Goal: Task Accomplishment & Management: Use online tool/utility

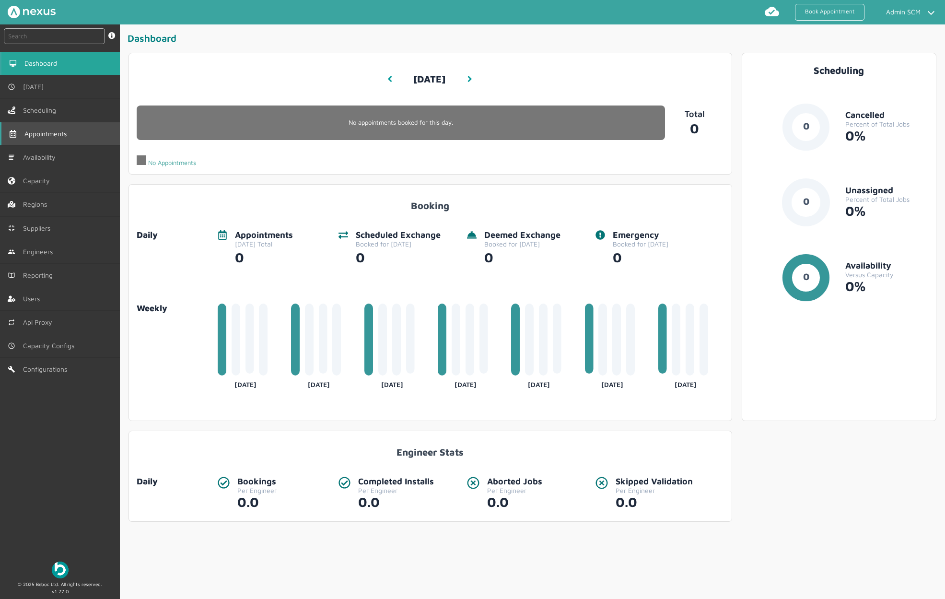
click at [59, 132] on span "Appointments" at bounding box center [47, 134] width 46 height 8
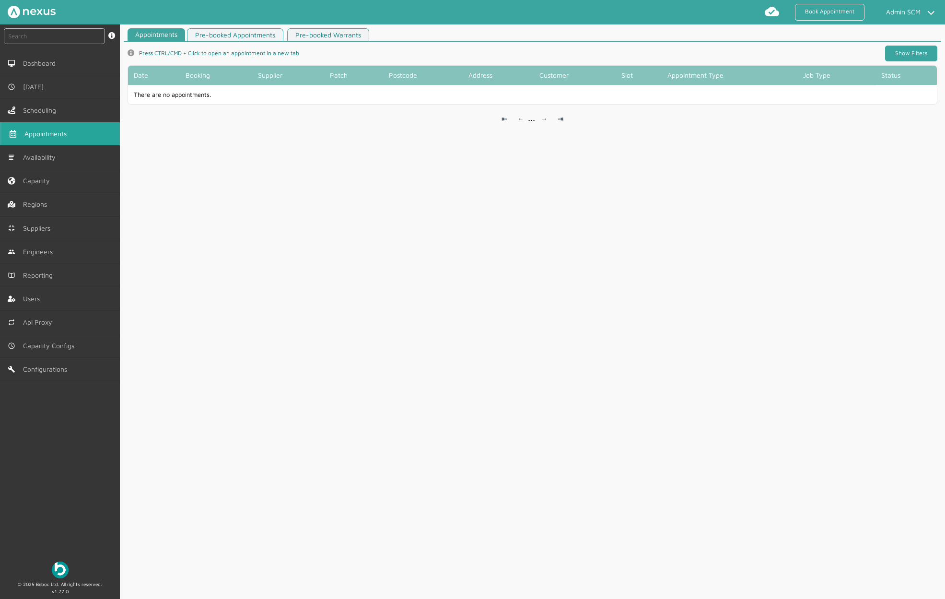
click at [894, 49] on link "Show Filters" at bounding box center [911, 54] width 52 height 16
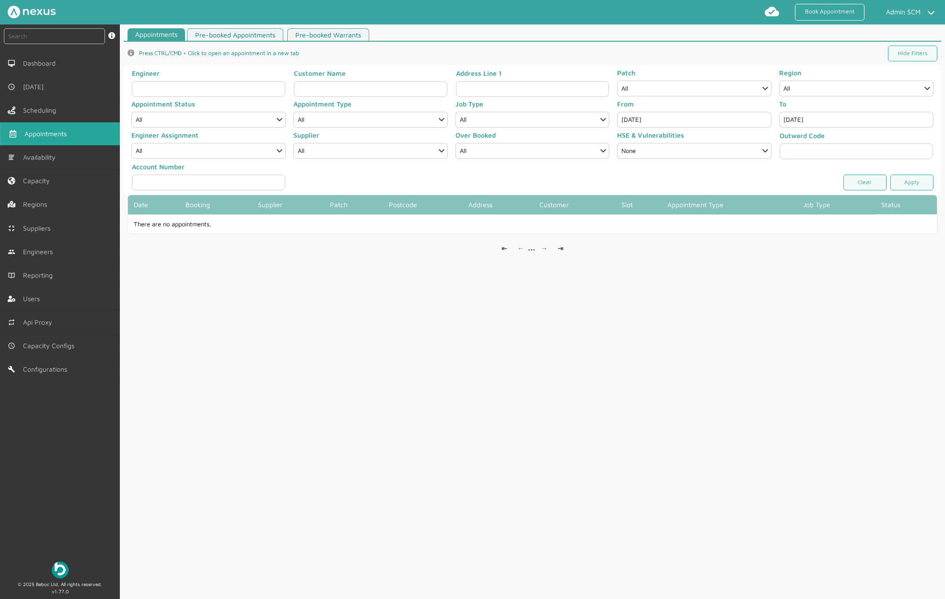
click at [669, 114] on input "[DATE]" at bounding box center [694, 120] width 154 height 16
click at [670, 262] on span "23" at bounding box center [666, 264] width 17 height 17
type input "[DATE]"
click at [907, 181] on link "Apply" at bounding box center [911, 183] width 43 height 16
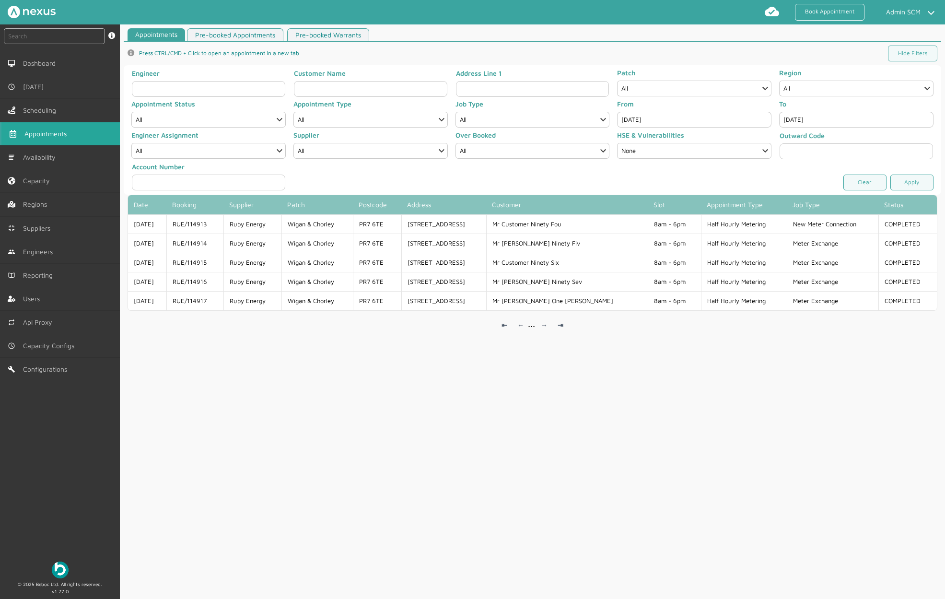
click at [241, 468] on div "Appointments Pre-booked Appointments Pre-booked Warrants info icon Press CTRL/C…" at bounding box center [532, 315] width 825 height 575
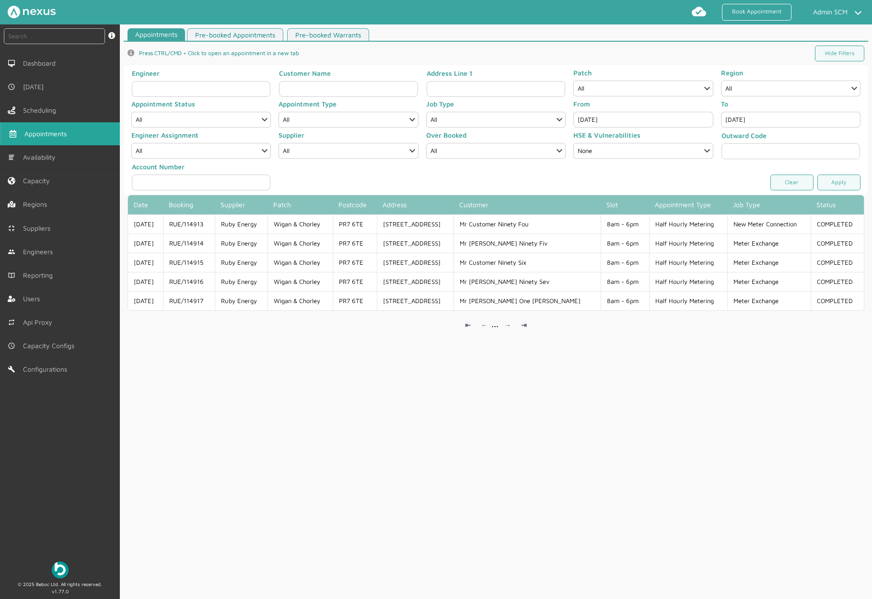
click at [321, 437] on div "Appointments Pre-booked Appointments Pre-booked Warrants info icon Press CTRL/C…" at bounding box center [496, 315] width 752 height 575
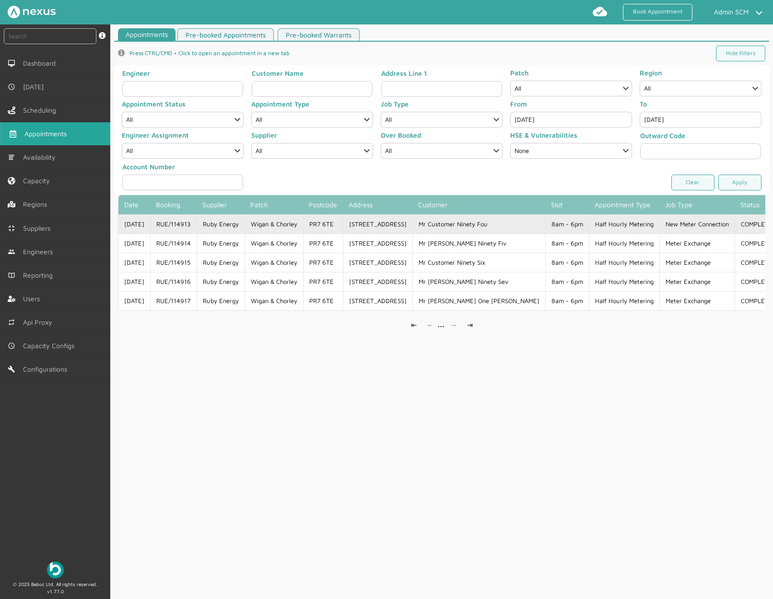
click at [197, 223] on td "RUE/114913" at bounding box center [173, 223] width 47 height 19
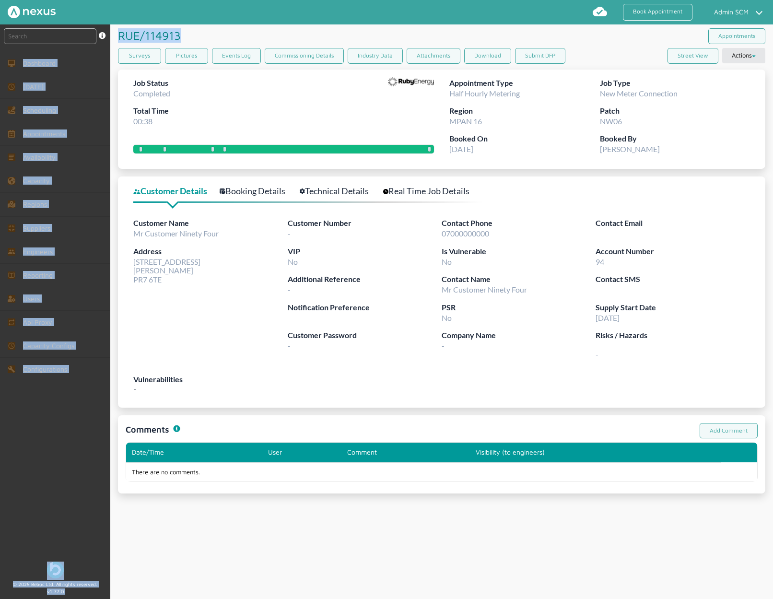
drag, startPoint x: 182, startPoint y: 36, endPoint x: 98, endPoint y: 27, distance: 84.5
click at [98, 27] on div "instant search Search by: Booking Reference, Customer Number, Account Number, M…" at bounding box center [386, 311] width 773 height 575
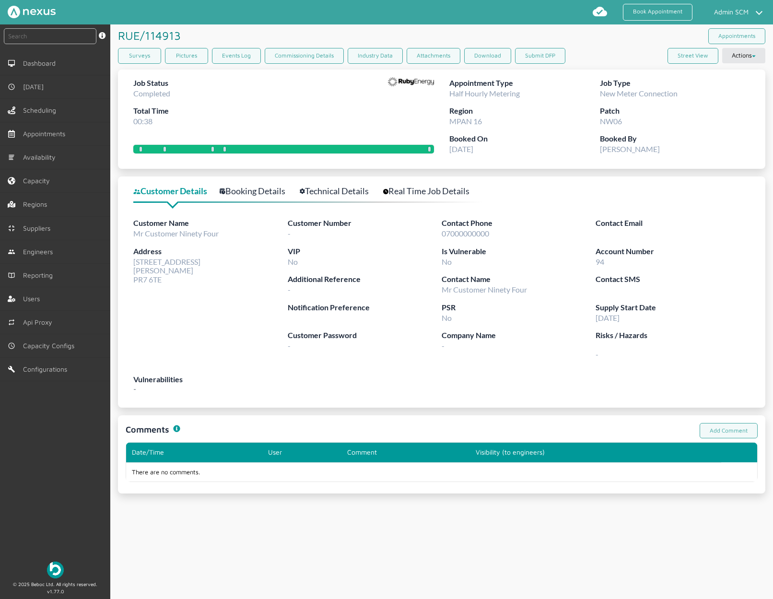
click at [206, 29] on div "RUE/114913 ️️️" at bounding box center [280, 35] width 324 height 22
drag, startPoint x: 196, startPoint y: 35, endPoint x: 121, endPoint y: 35, distance: 74.8
click at [121, 35] on div "RUE/114913 ️️️" at bounding box center [280, 35] width 324 height 22
copy h1 "RUE/114913 ️️️"
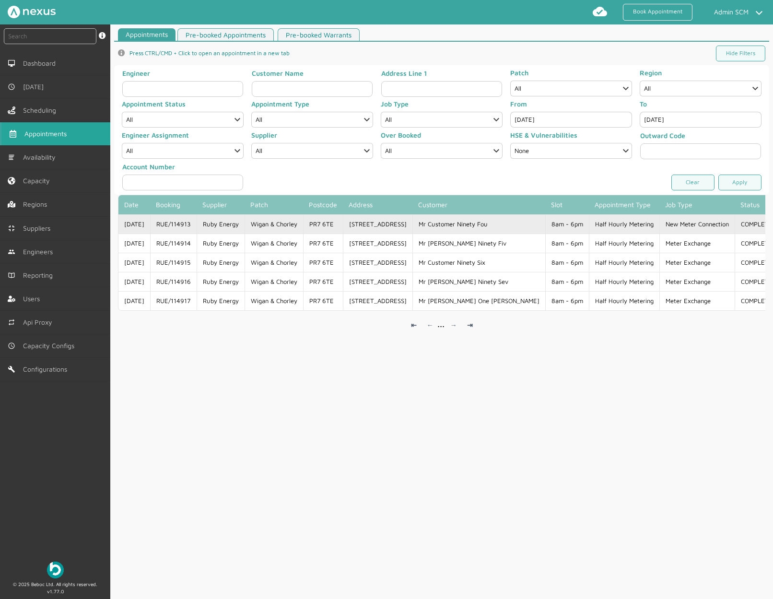
click at [301, 223] on td "Wigan & Chorley" at bounding box center [274, 223] width 59 height 19
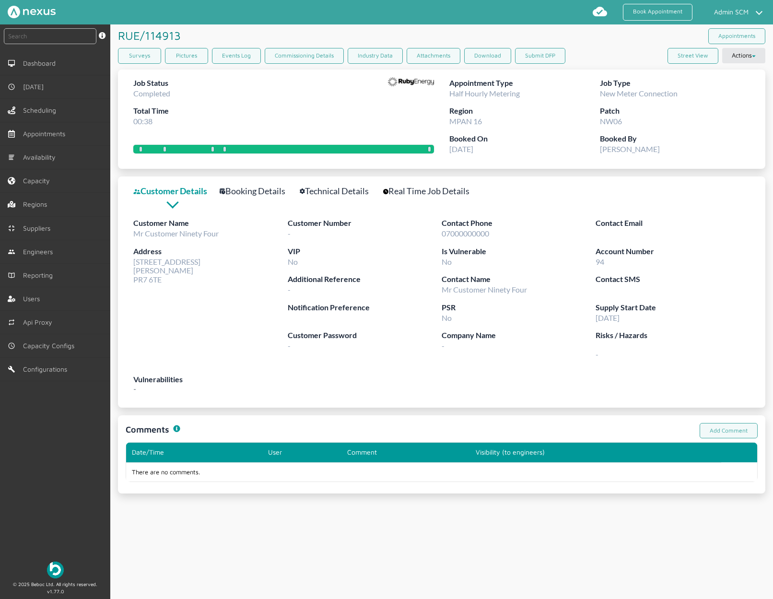
click at [602, 52] on div "Surveys Pictures Events Log Commissioning Details Industry Data Attachments Dow…" at bounding box center [441, 58] width 647 height 20
click at [550, 56] on button "Submit DFP" at bounding box center [540, 56] width 50 height 16
click at [544, 53] on button "Submit DFP" at bounding box center [540, 56] width 50 height 16
drag, startPoint x: 183, startPoint y: 33, endPoint x: 117, endPoint y: 38, distance: 65.9
click at [117, 38] on article "RUE/114913 ️️️ Appointments Surveys Pictures Events Log Commissioning Details I…" at bounding box center [441, 258] width 663 height 469
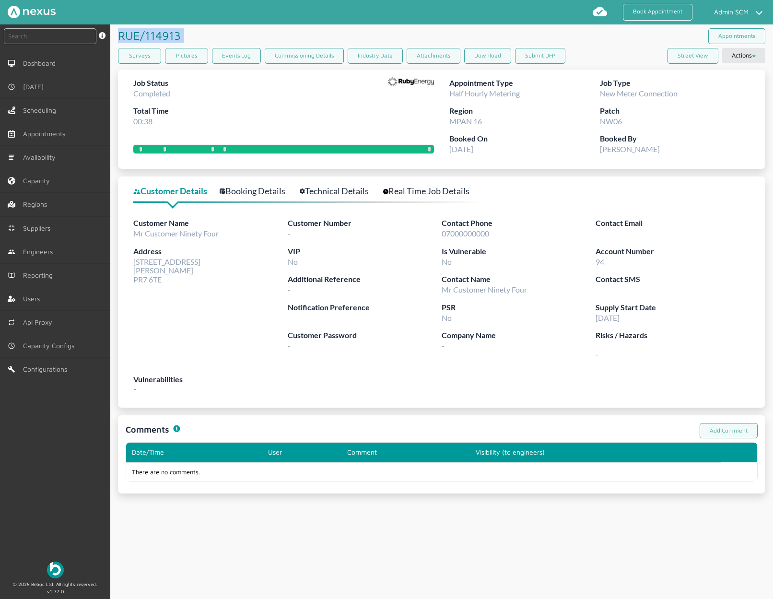
copy h1 "RUE/114913 ️️️"
click at [153, 560] on div "RUE/114913 ️️️ Appointments Surveys Pictures Events Log Commissioning Details I…" at bounding box center [441, 311] width 663 height 575
click at [715, 171] on article "RUE/114913 ️️️ Appointments Surveys Pictures Events Log Commissioning Details I…" at bounding box center [441, 258] width 663 height 469
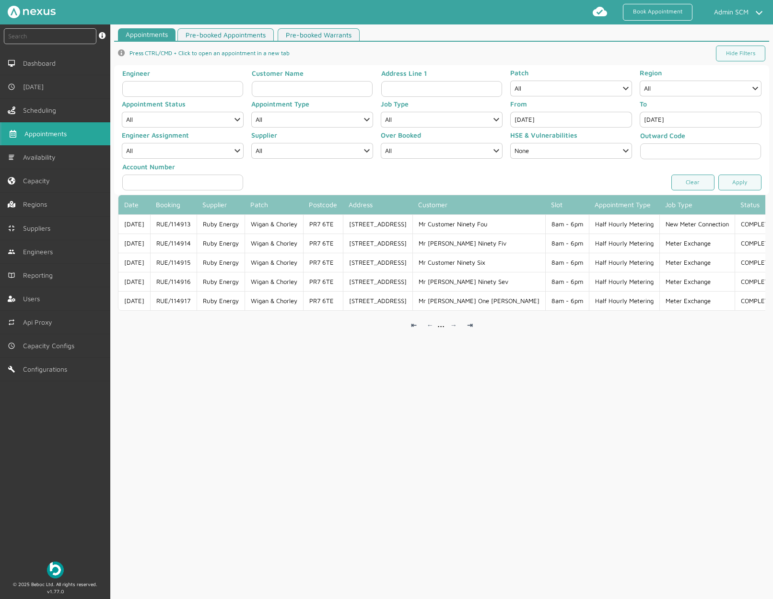
click at [526, 398] on div "Appointments Pre-booked Appointments Pre-booked Warrants info icon Press CTRL/C…" at bounding box center [441, 315] width 663 height 575
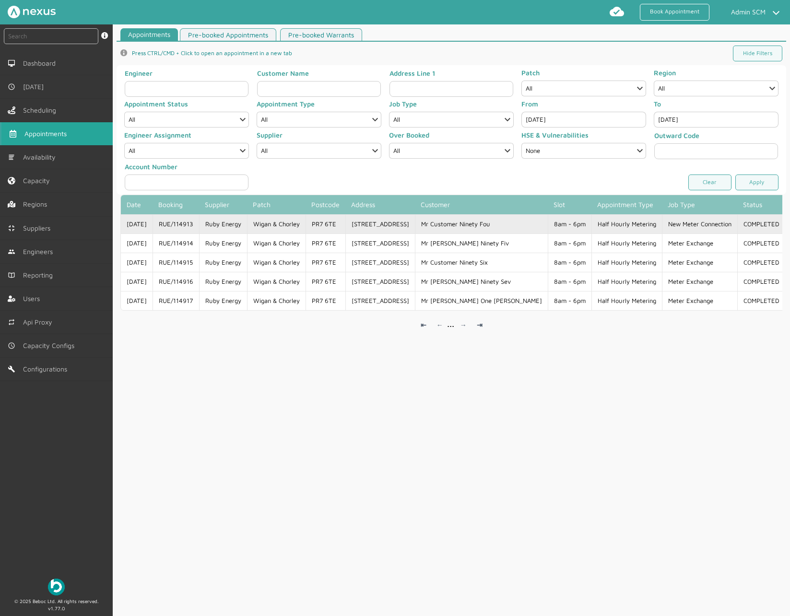
click at [390, 220] on td "[STREET_ADDRESS]" at bounding box center [380, 223] width 70 height 19
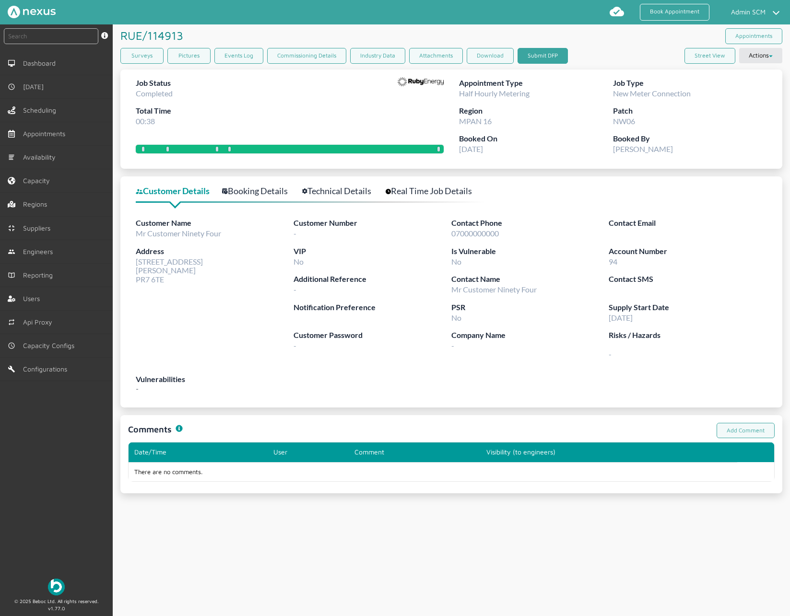
click at [544, 53] on button "Submit DFP" at bounding box center [542, 56] width 50 height 16
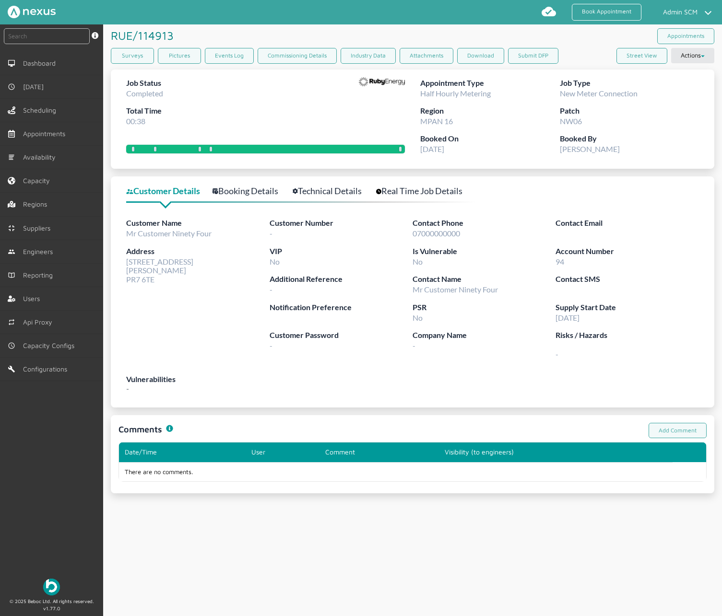
click at [347, 99] on div "Job Status Completed Total Time 00:38" at bounding box center [265, 105] width 279 height 56
click at [457, 531] on div "RUE/114913 ️️️ Appointments Surveys Pictures Events Log Commissioning Details I…" at bounding box center [412, 320] width 619 height 592
click at [534, 59] on button "Submit DFP" at bounding box center [533, 56] width 50 height 16
click at [643, 153] on div "Booked By [PERSON_NAME]" at bounding box center [630, 147] width 140 height 28
click at [546, 59] on button "Submit DFP" at bounding box center [533, 56] width 50 height 16
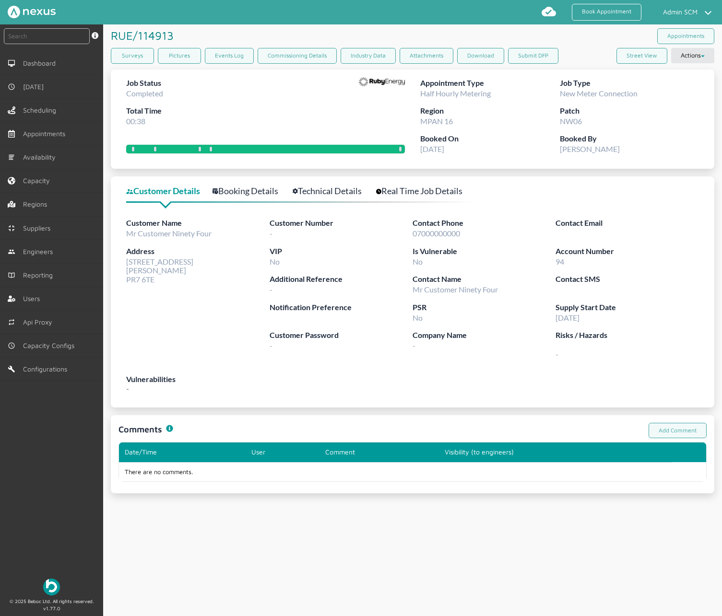
click at [535, 138] on label "Booked On" at bounding box center [490, 139] width 140 height 12
click at [540, 58] on button "Submit DFP" at bounding box center [533, 56] width 50 height 16
click at [716, 127] on article "RUE/114913 ️️️ Appointments Surveys Pictures Events Log Commissioning Details I…" at bounding box center [412, 258] width 619 height 469
click at [530, 57] on button "Submit DFP" at bounding box center [533, 56] width 50 height 16
click at [487, 36] on div "RUE/114913 ️️️ Appointments" at bounding box center [412, 35] width 603 height 23
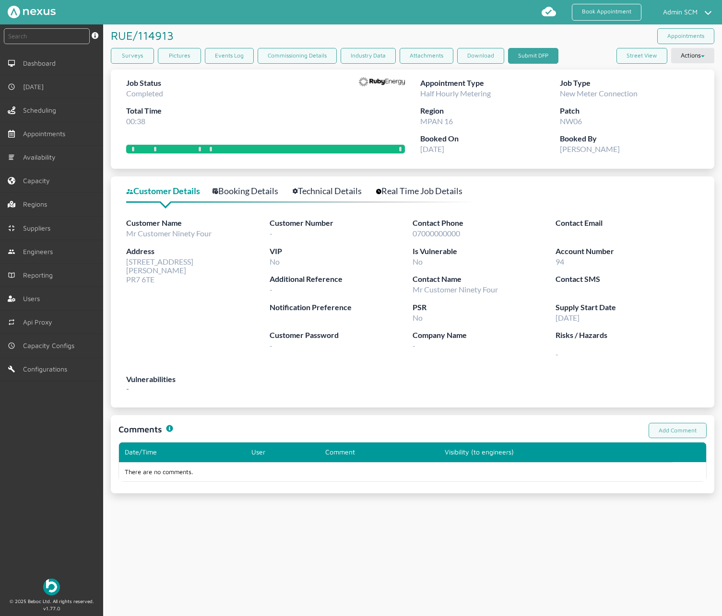
click at [518, 51] on button "Submit DFP" at bounding box center [533, 56] width 50 height 16
click at [540, 53] on button "Submit DFP" at bounding box center [533, 56] width 50 height 16
click at [517, 60] on button "Submit DFP" at bounding box center [533, 56] width 50 height 16
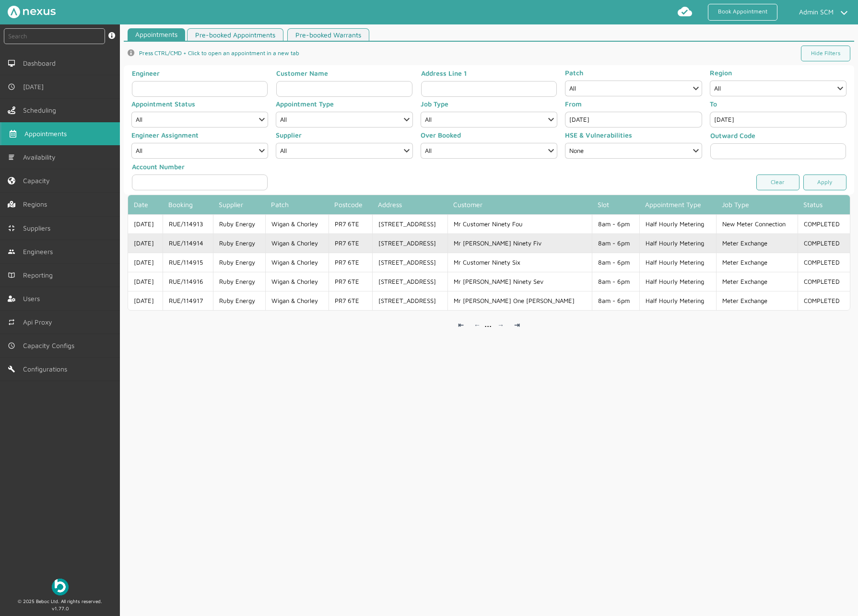
click at [448, 244] on td "[STREET_ADDRESS]" at bounding box center [410, 243] width 76 height 19
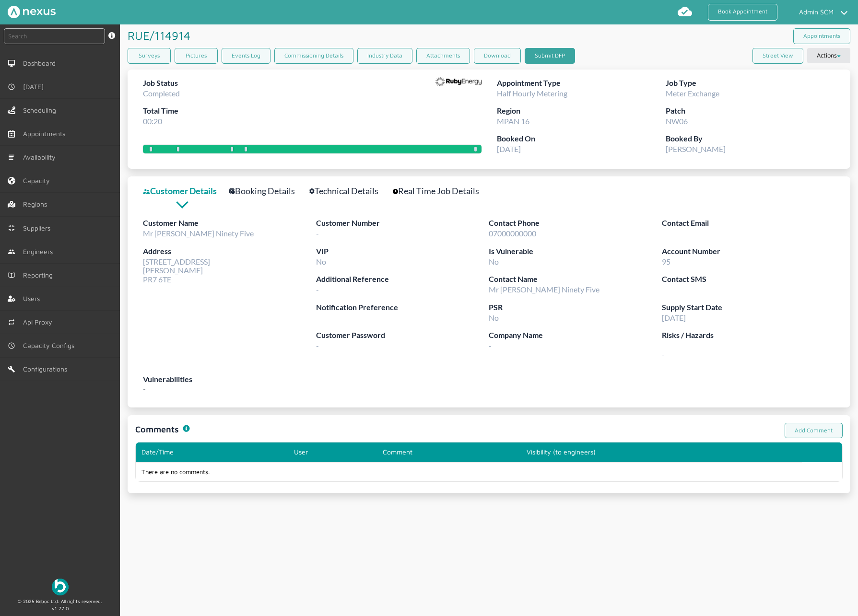
click at [550, 48] on button "Submit DFP" at bounding box center [550, 56] width 50 height 16
click at [270, 196] on link "Booking Details" at bounding box center [267, 191] width 76 height 14
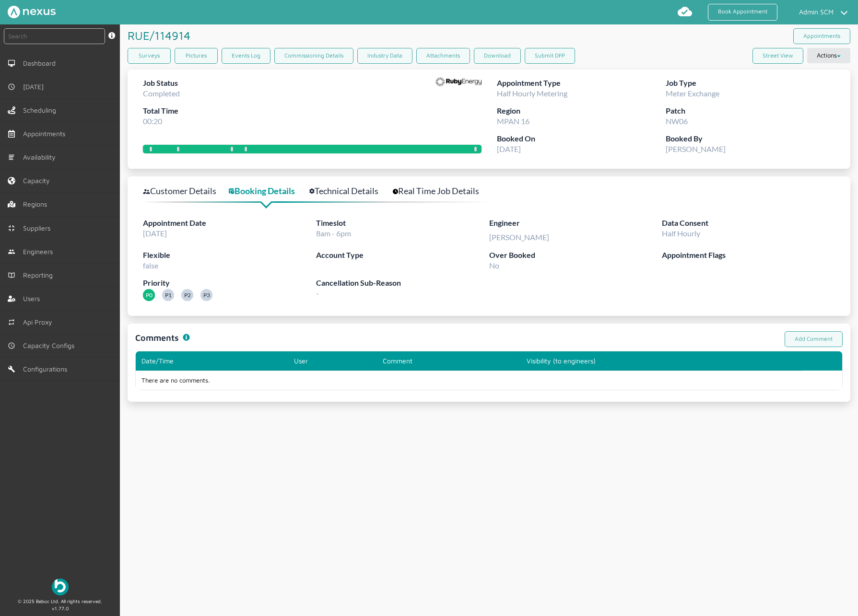
click at [347, 193] on link "Technical Details" at bounding box center [349, 191] width 80 height 14
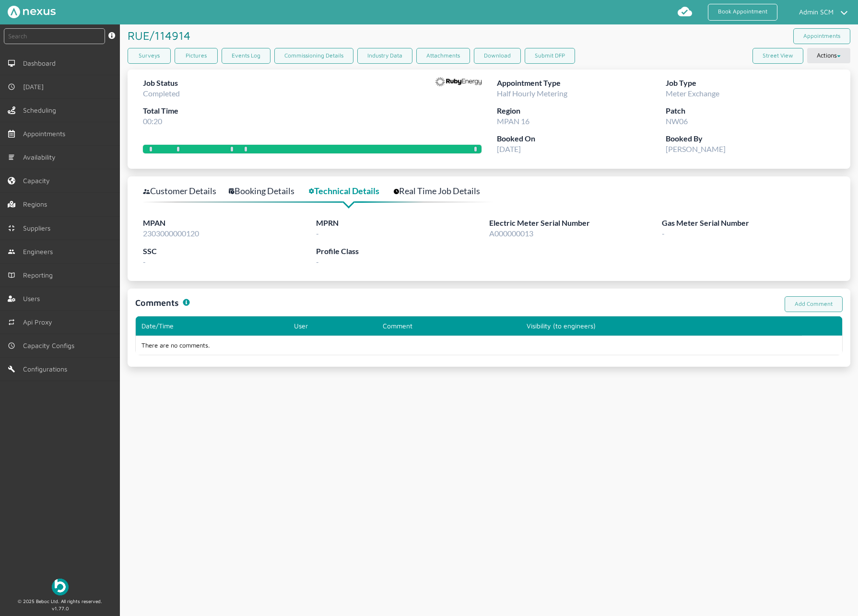
click at [441, 189] on link "Real Time Job Details" at bounding box center [442, 191] width 97 height 14
click at [191, 189] on link "Customer Details" at bounding box center [185, 191] width 84 height 14
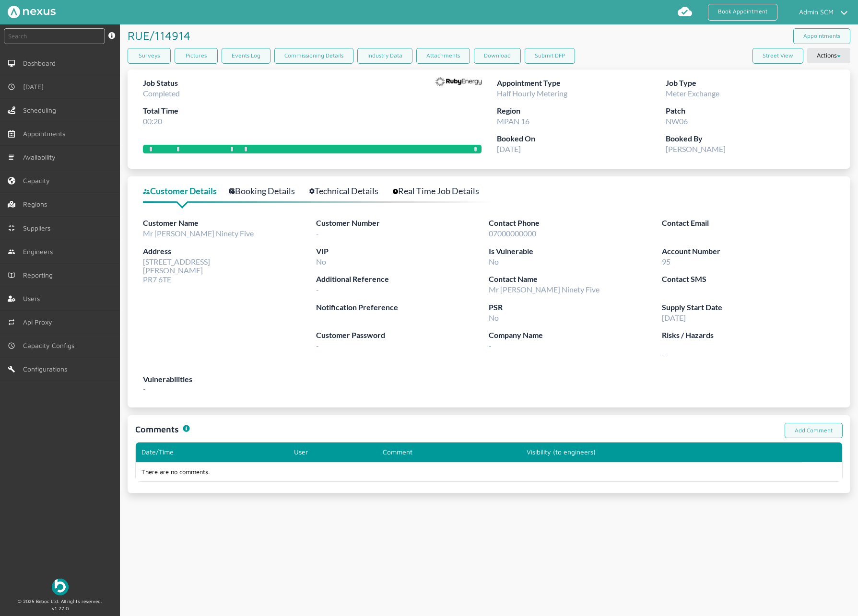
click at [338, 92] on div "Job Status Completed Total Time 00:20" at bounding box center [312, 105] width 339 height 56
click at [542, 58] on button "Submit DFP" at bounding box center [550, 56] width 50 height 16
click at [637, 45] on div "RUE/114914 ️️️ Appointments" at bounding box center [489, 35] width 723 height 23
click at [557, 50] on button "Submit DFP" at bounding box center [550, 56] width 50 height 16
click at [247, 129] on div "Job Status Completed Total Time 00:20" at bounding box center [312, 105] width 339 height 56
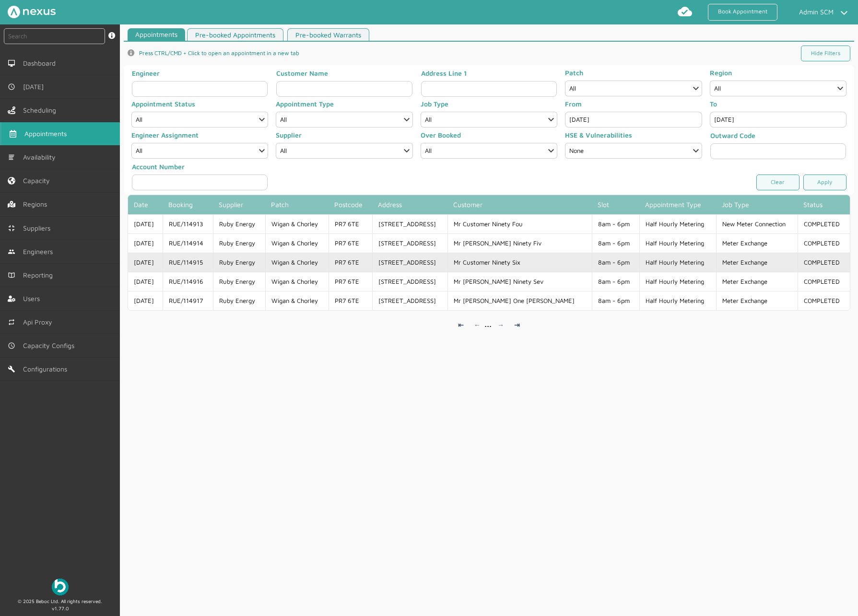
click at [143, 258] on td "[DATE]" at bounding box center [145, 262] width 35 height 19
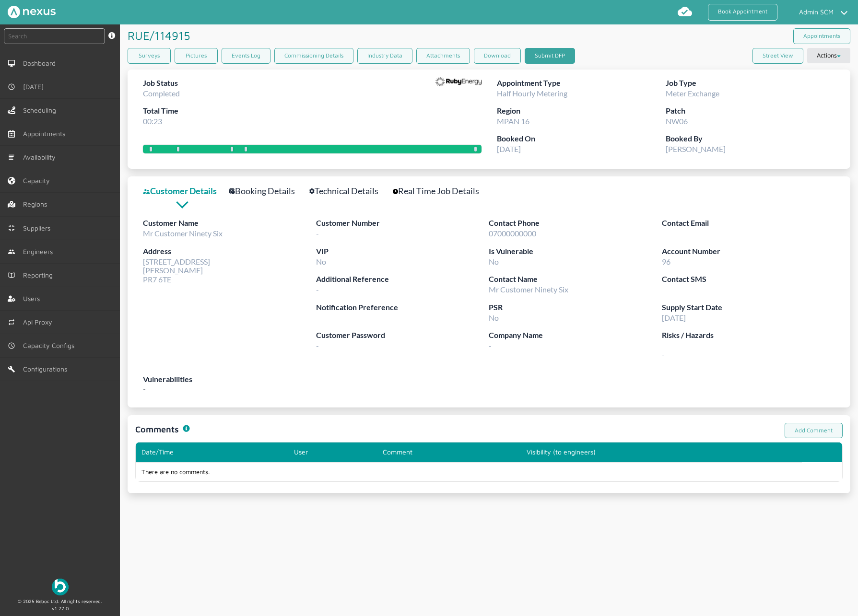
click at [543, 49] on button "Submit DFP" at bounding box center [550, 56] width 50 height 16
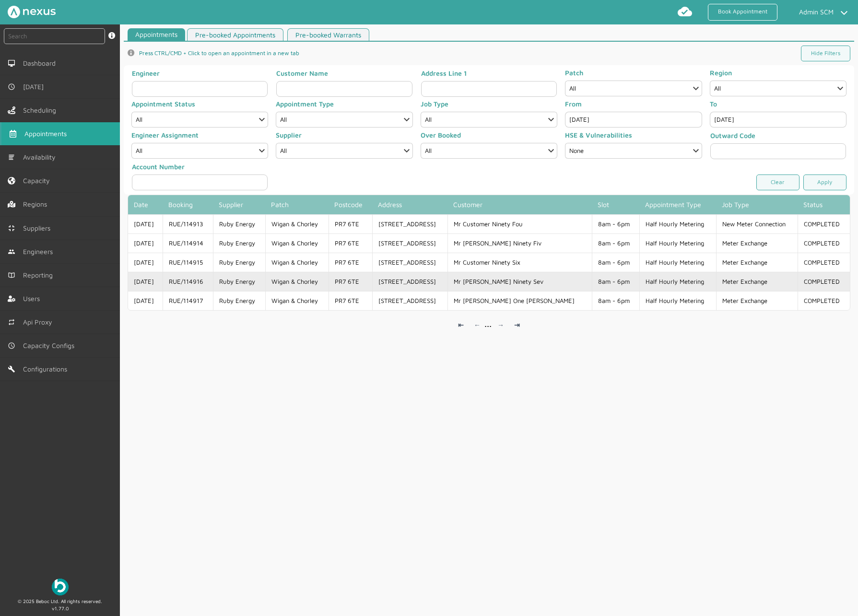
click at [200, 281] on td "RUE/114916" at bounding box center [188, 281] width 50 height 19
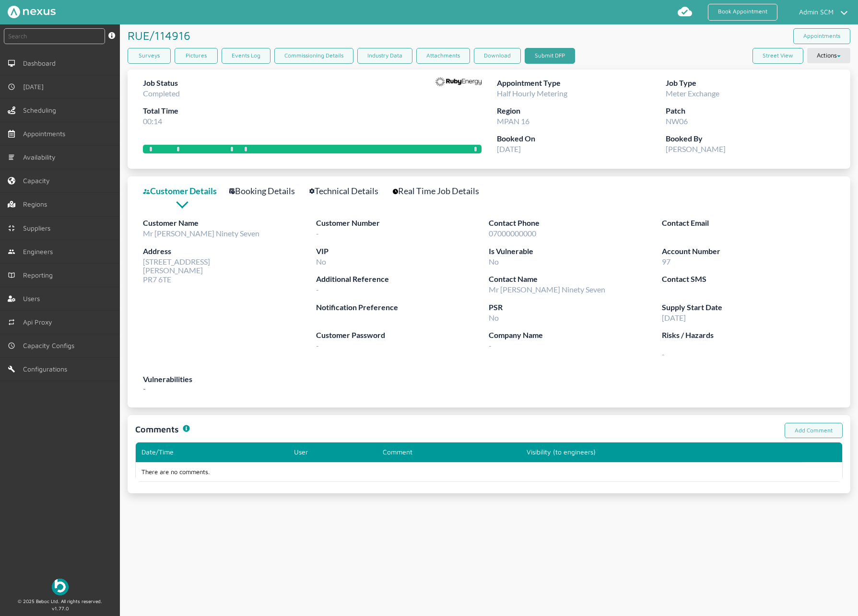
click at [558, 55] on button "Submit DFP" at bounding box center [550, 56] width 50 height 16
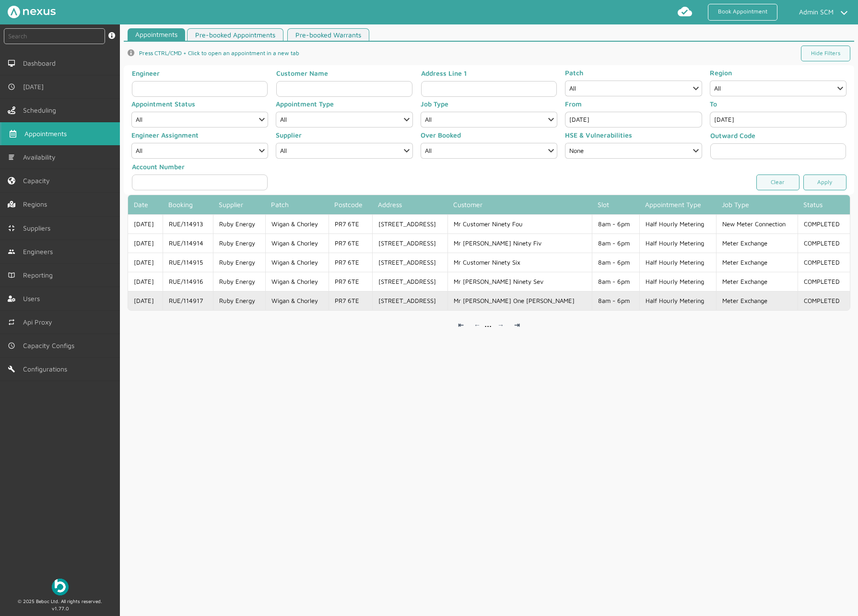
click at [210, 301] on td "RUE/114917" at bounding box center [188, 300] width 50 height 19
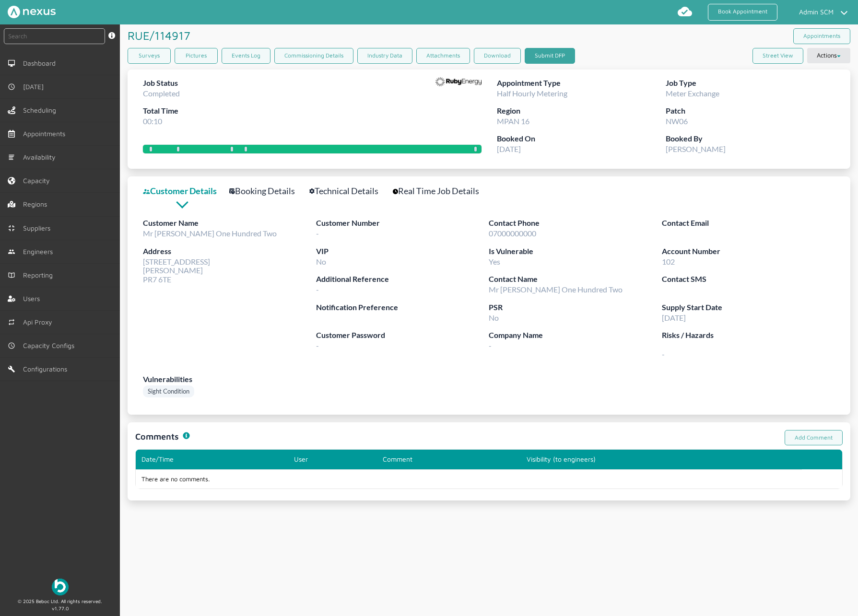
click at [559, 52] on button "Submit DFP" at bounding box center [550, 56] width 50 height 16
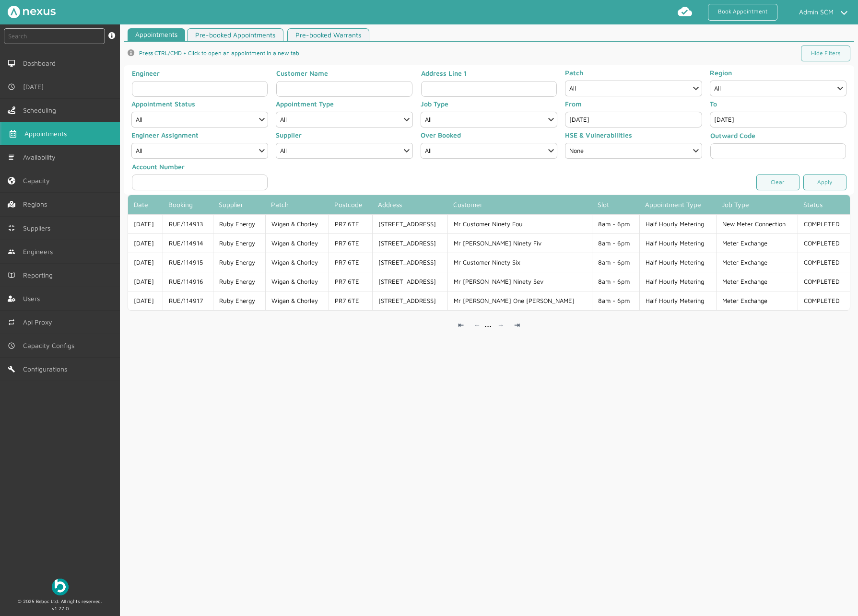
click at [375, 367] on div "Appointments Pre-booked Appointments Pre-booked Warrants info icon Press CTRL/C…" at bounding box center [489, 324] width 738 height 592
click at [595, 118] on input "[DATE]" at bounding box center [633, 120] width 137 height 16
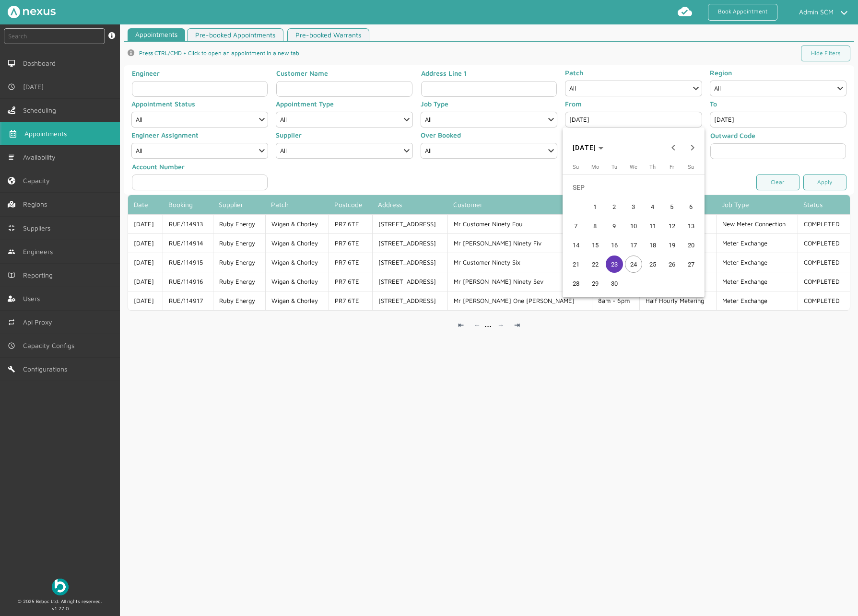
click at [634, 262] on span "24" at bounding box center [633, 264] width 17 height 17
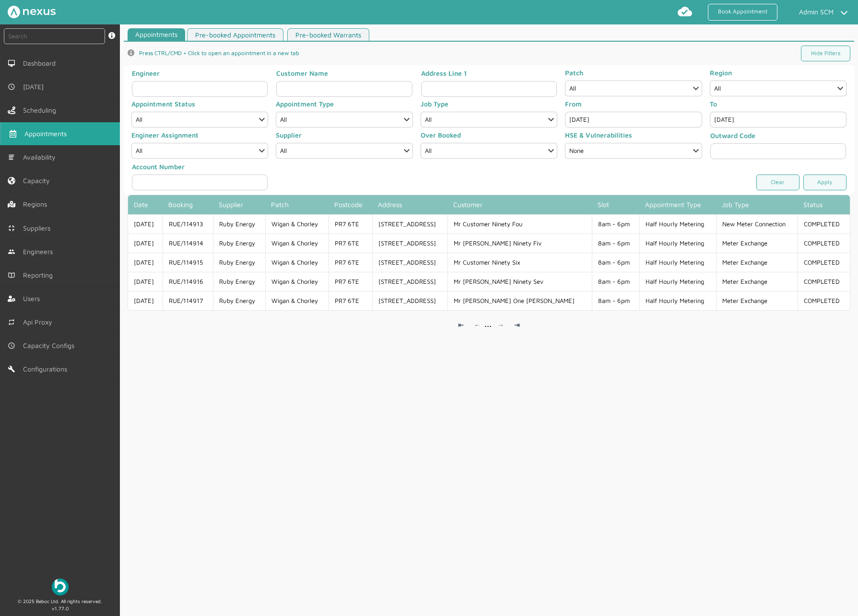
type input "[DATE]"
click at [806, 180] on link "Apply" at bounding box center [824, 183] width 43 height 16
